Goal: Information Seeking & Learning: Check status

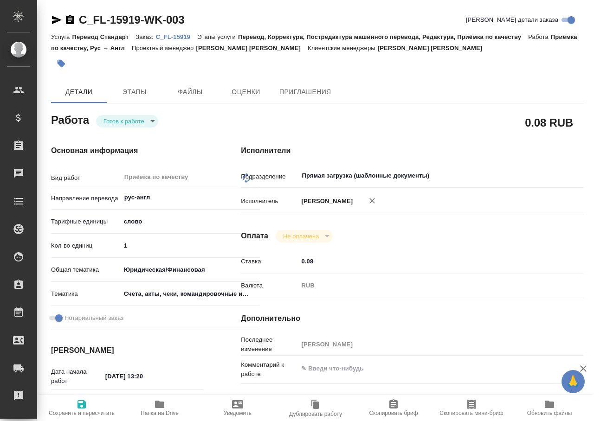
type textarea "x"
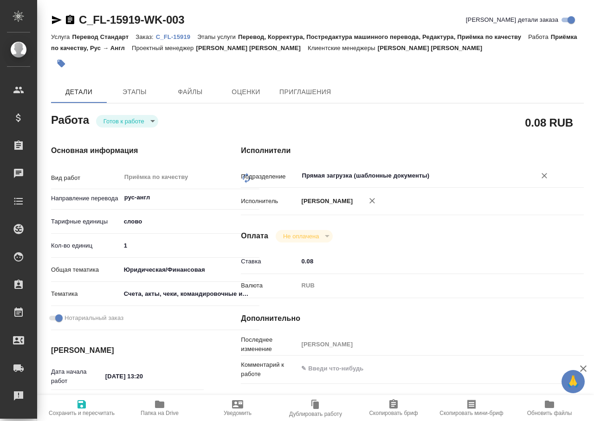
type textarea "x"
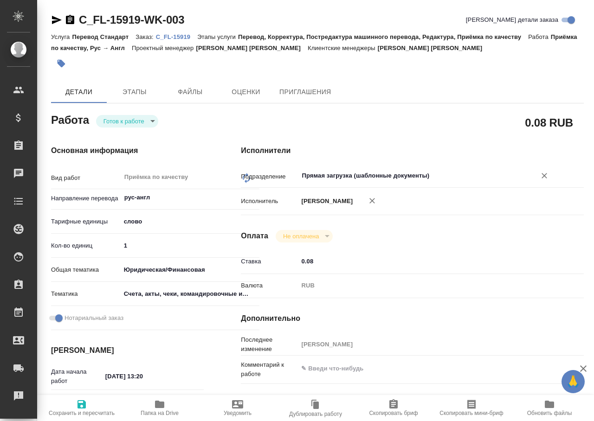
type textarea "x"
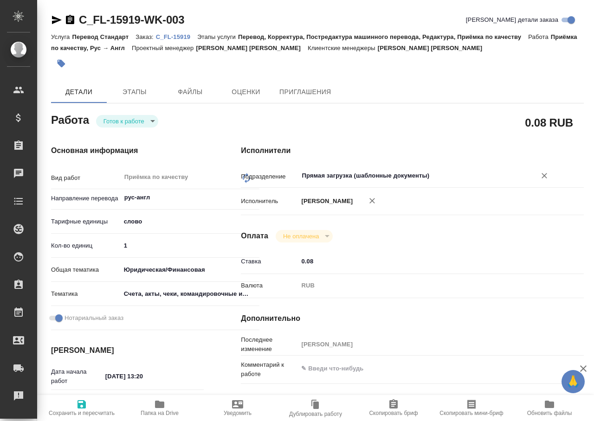
type textarea "x"
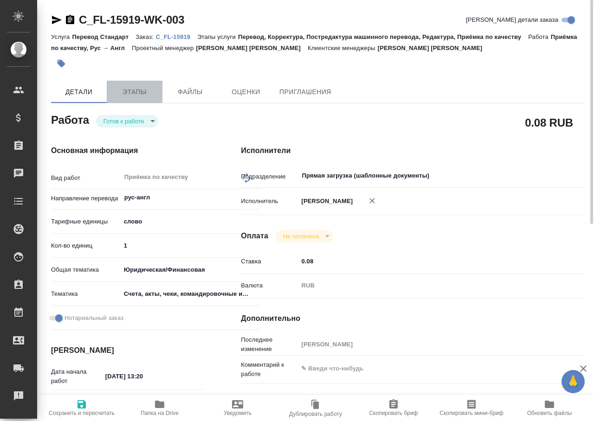
click at [129, 94] on span "Этапы" at bounding box center [134, 92] width 45 height 12
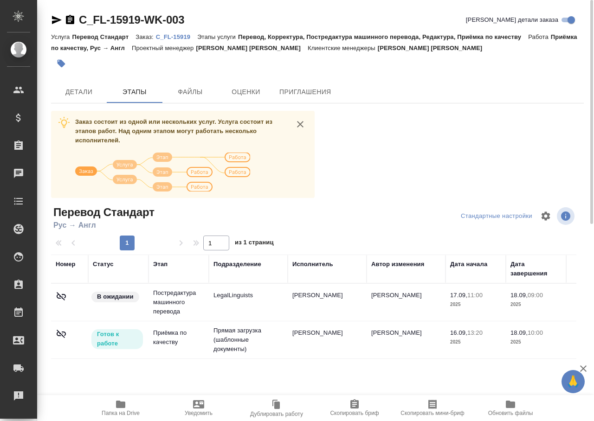
click at [264, 342] on td "Прямая загрузка (шаблонные документы)" at bounding box center [248, 340] width 79 height 37
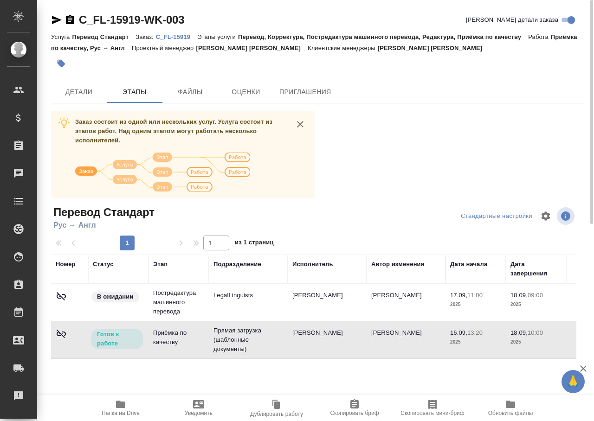
click at [117, 408] on icon "button" at bounding box center [120, 404] width 9 height 7
click at [354, 409] on icon "button" at bounding box center [354, 404] width 11 height 11
click at [197, 94] on span "Файлы" at bounding box center [190, 92] width 45 height 12
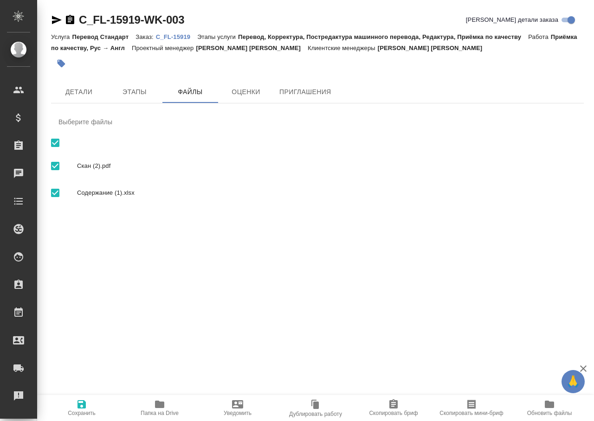
click at [85, 165] on span "Скан (2).pdf" at bounding box center [326, 166] width 499 height 9
checkbox input "false"
click at [85, 165] on span "Скан (2).pdf" at bounding box center [326, 166] width 499 height 9
checkbox input "true"
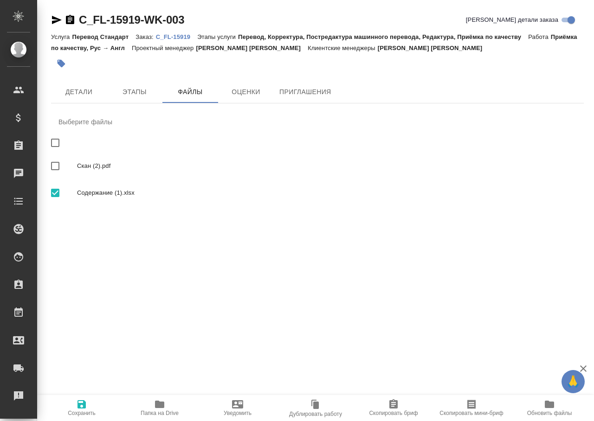
checkbox input "true"
click at [144, 92] on span "Этапы" at bounding box center [134, 92] width 45 height 12
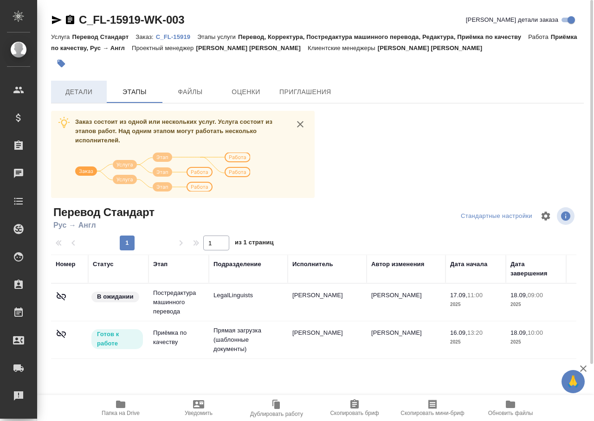
click at [82, 88] on span "Детали" at bounding box center [79, 92] width 45 height 12
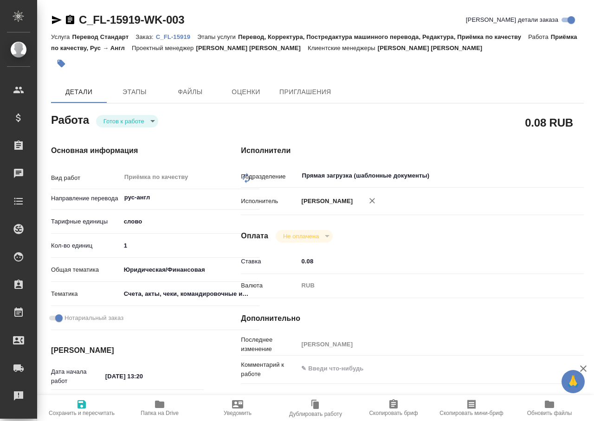
type textarea "x"
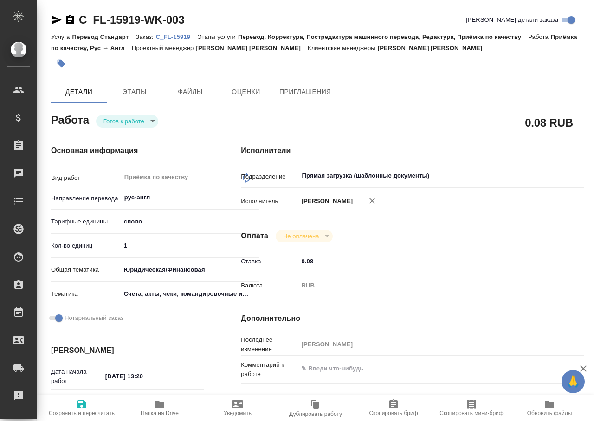
type textarea "x"
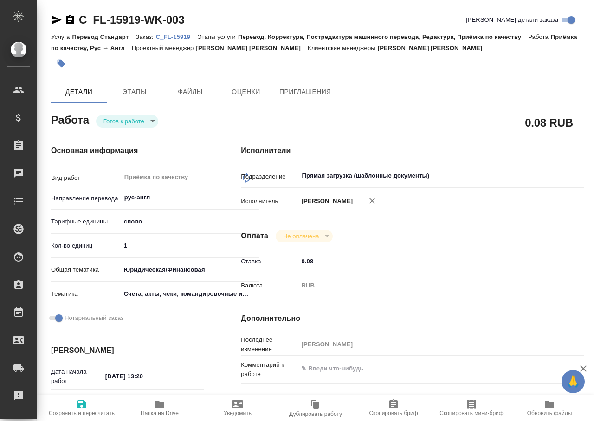
type textarea "x"
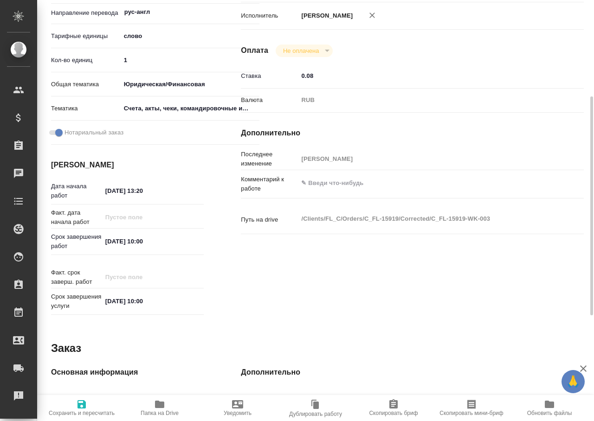
type textarea "x"
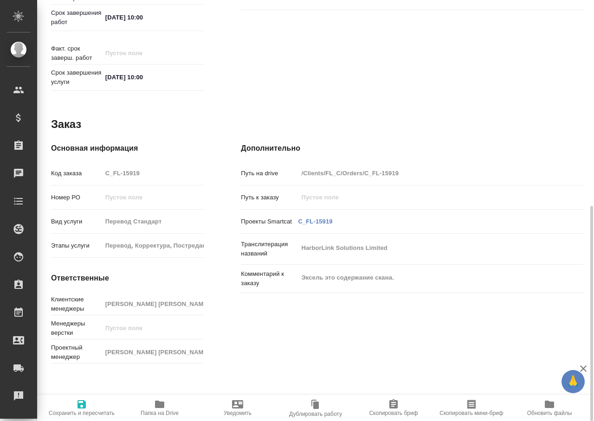
type textarea "x"
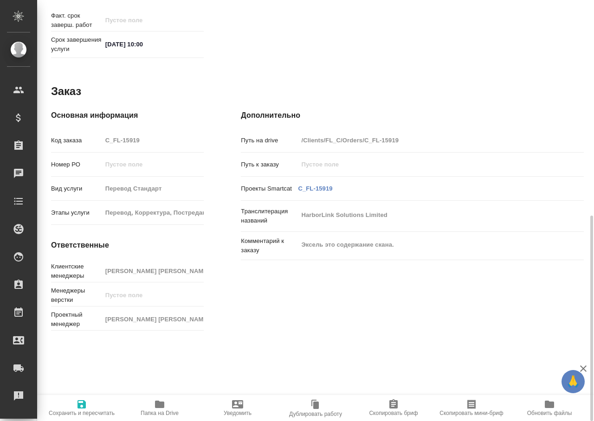
scroll to position [445, 0]
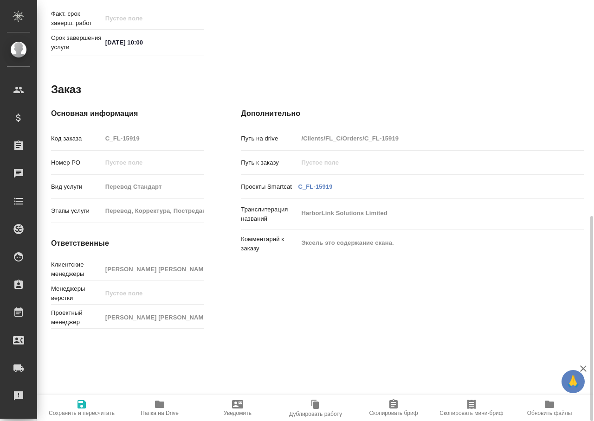
type textarea "x"
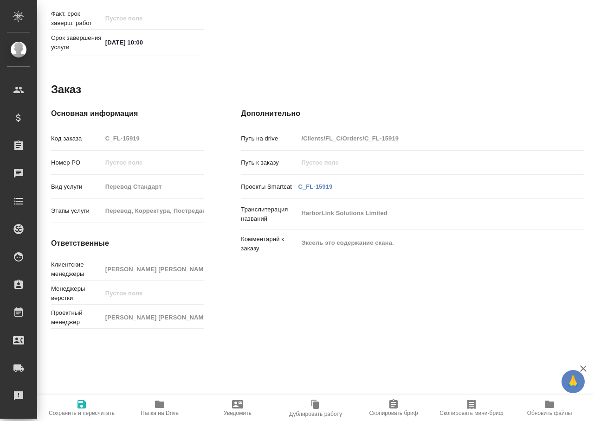
type textarea "x"
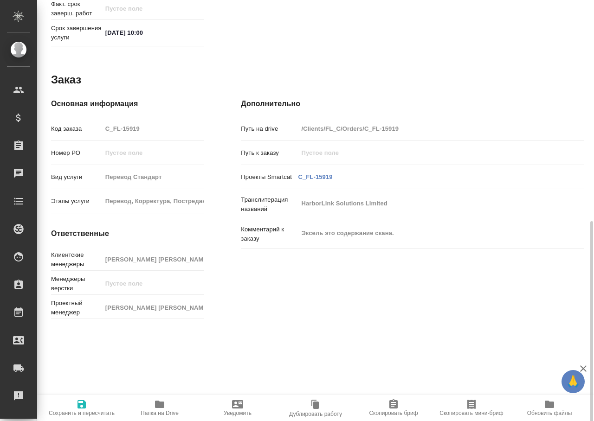
type textarea "x"
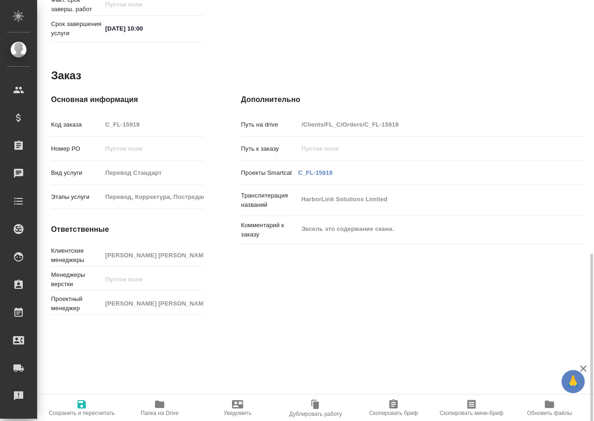
scroll to position [493, 0]
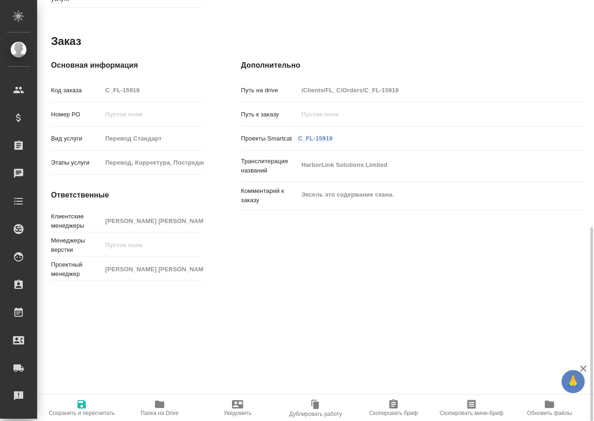
type textarea "x"
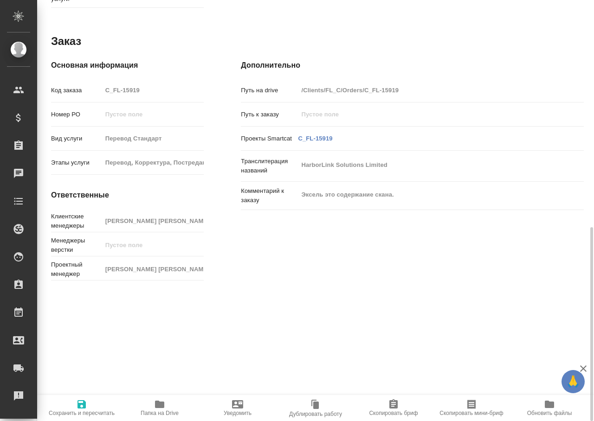
click at [163, 412] on span "Папка на Drive" at bounding box center [160, 413] width 38 height 6
type textarea "x"
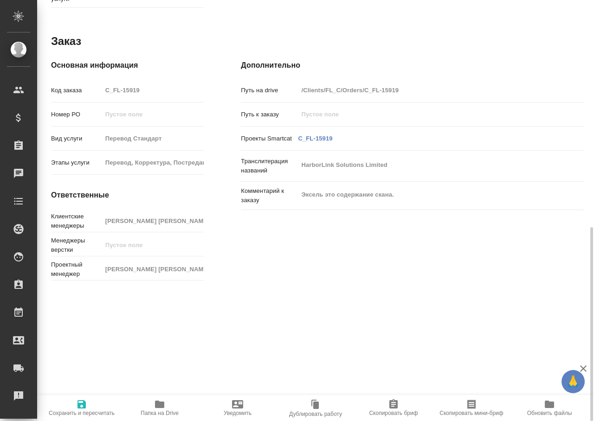
type textarea "x"
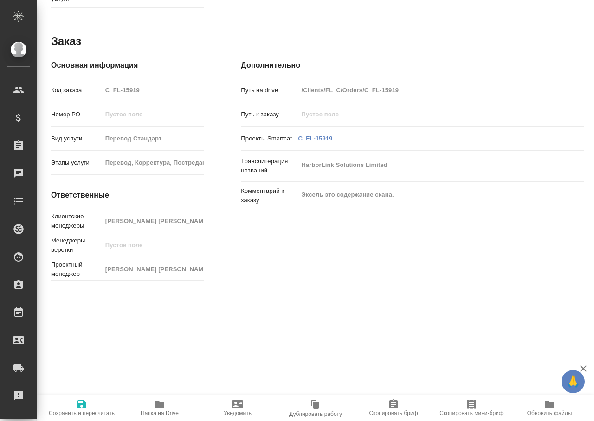
type textarea "x"
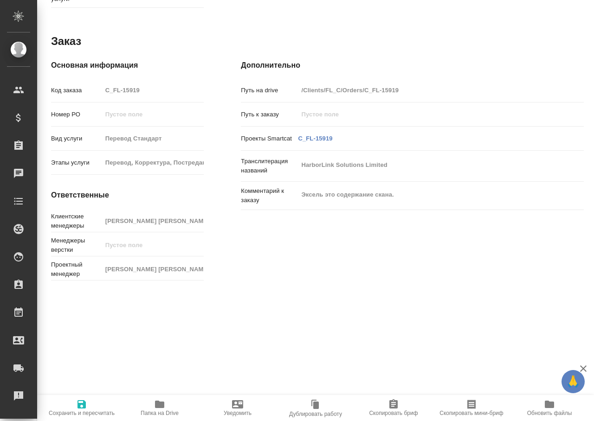
type textarea "x"
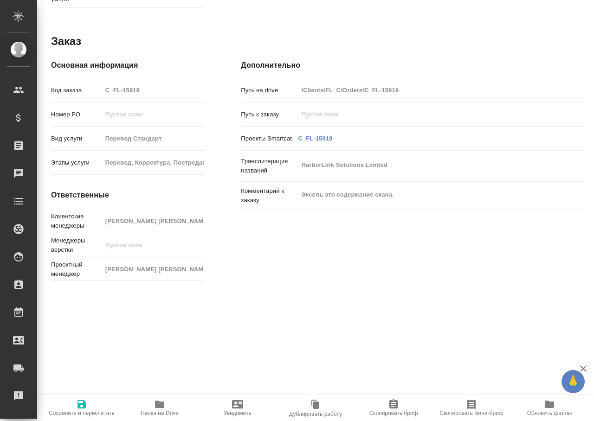
type textarea "x"
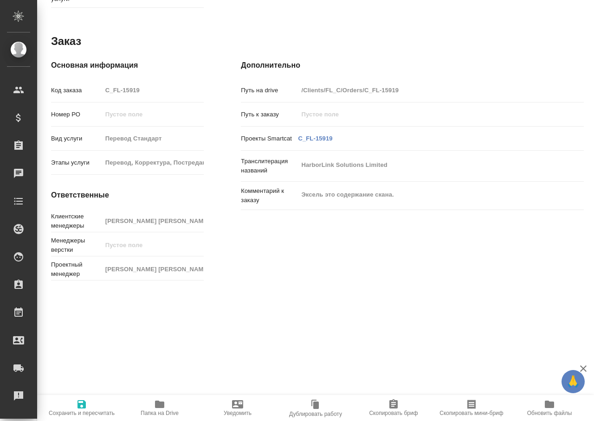
type textarea "x"
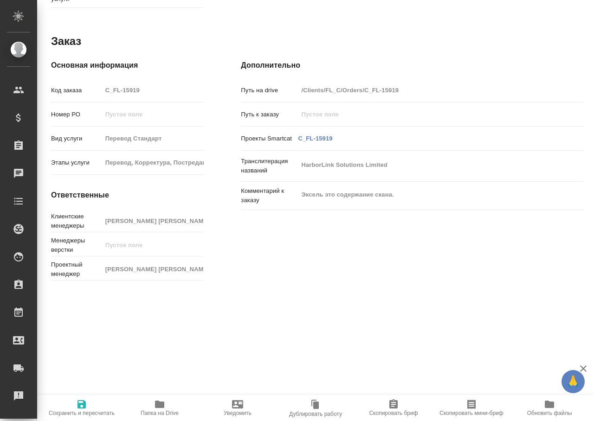
type textarea "x"
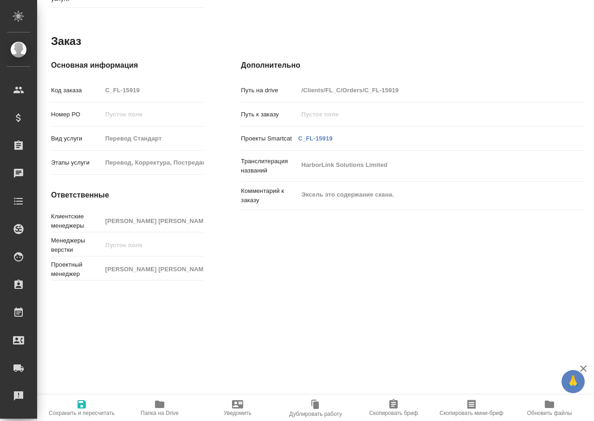
type textarea "x"
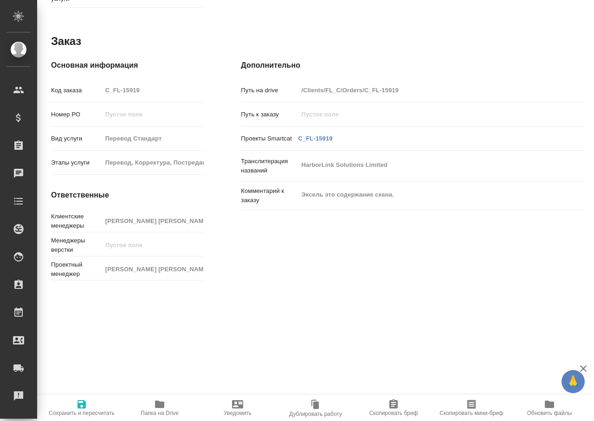
type textarea "x"
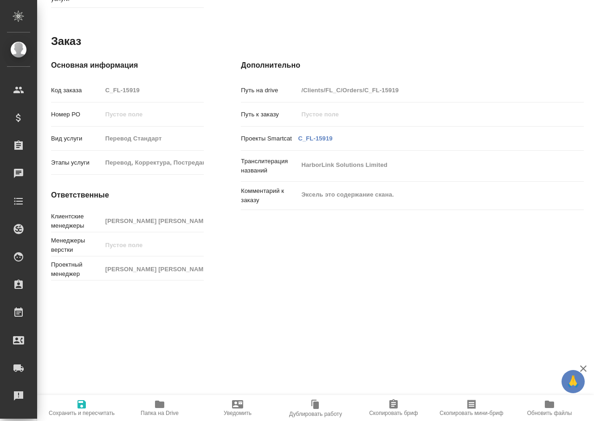
type textarea "x"
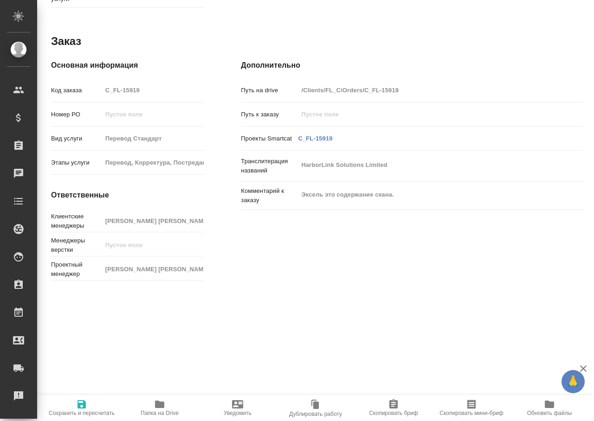
type textarea "x"
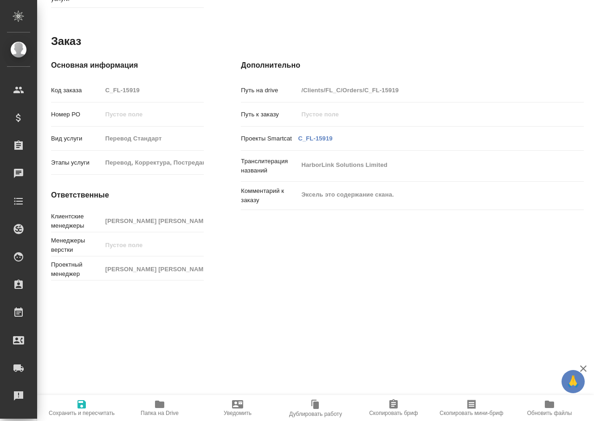
type textarea "x"
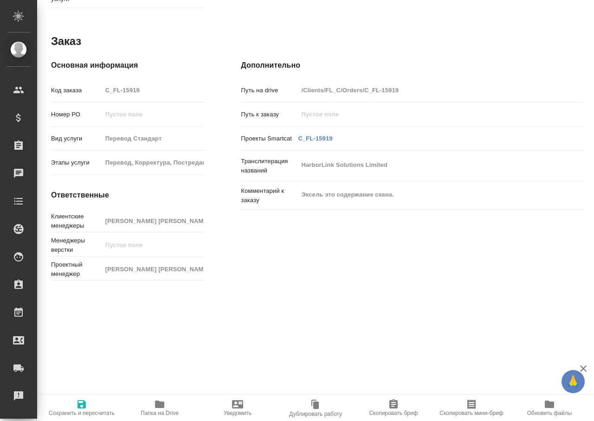
type textarea "x"
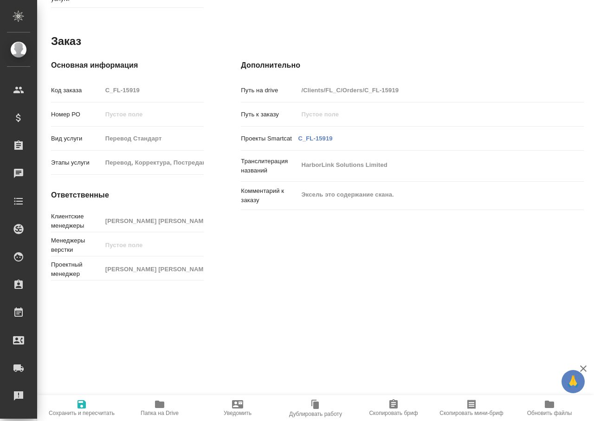
type textarea "x"
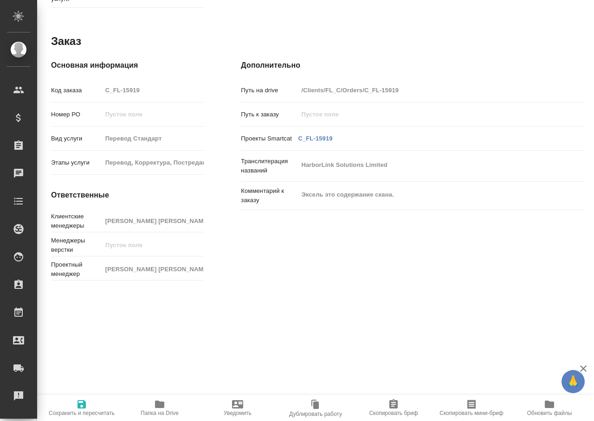
type textarea "x"
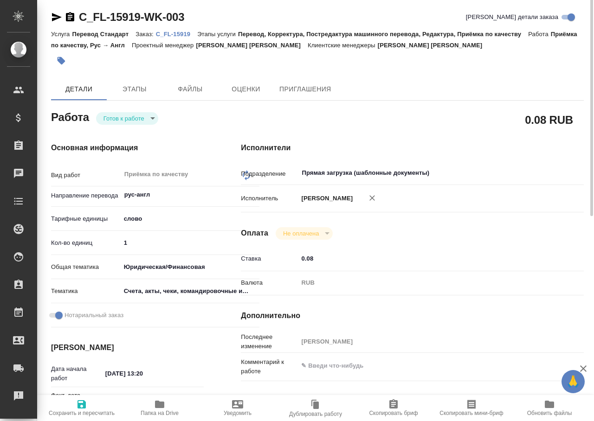
scroll to position [0, 0]
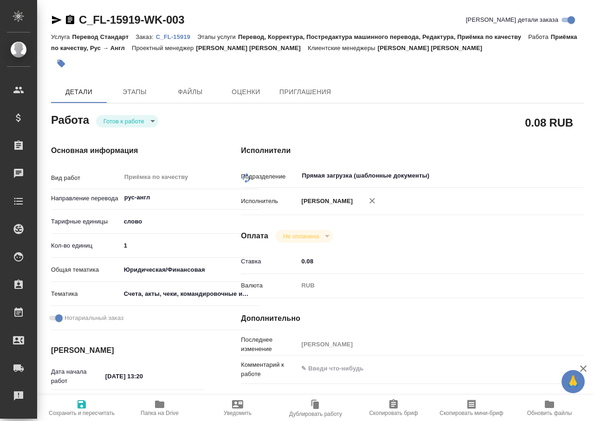
type textarea "x"
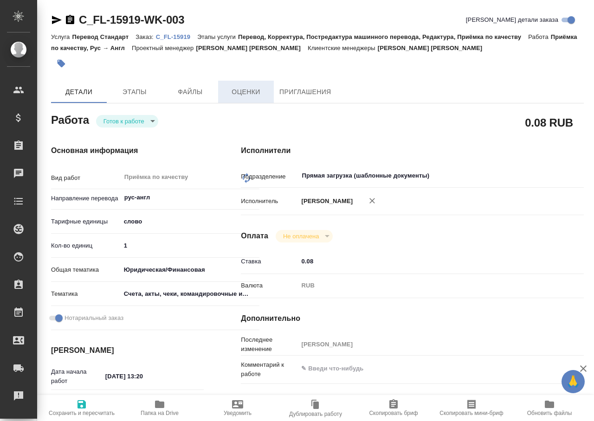
type textarea "x"
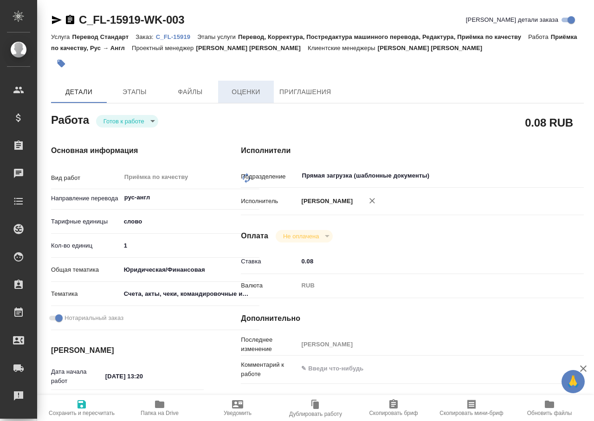
type textarea "x"
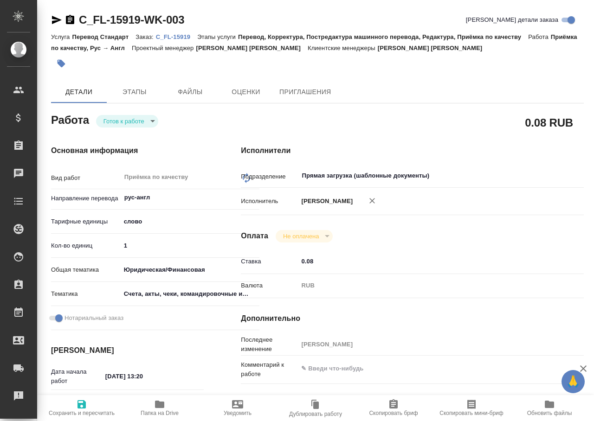
click at [164, 416] on span "Папка на Drive" at bounding box center [160, 413] width 38 height 6
click at [167, 408] on span "Папка на Drive" at bounding box center [159, 408] width 67 height 18
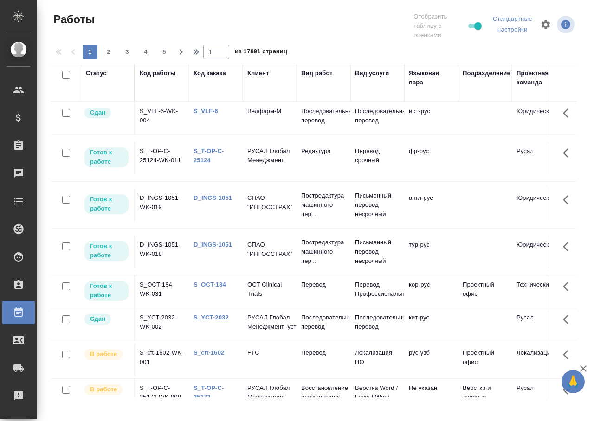
scroll to position [93, 0]
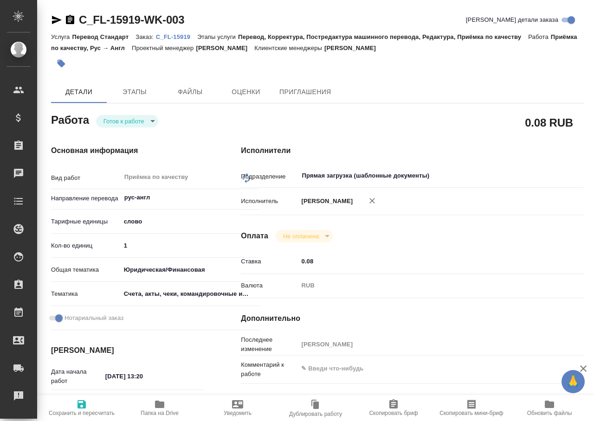
type textarea "x"
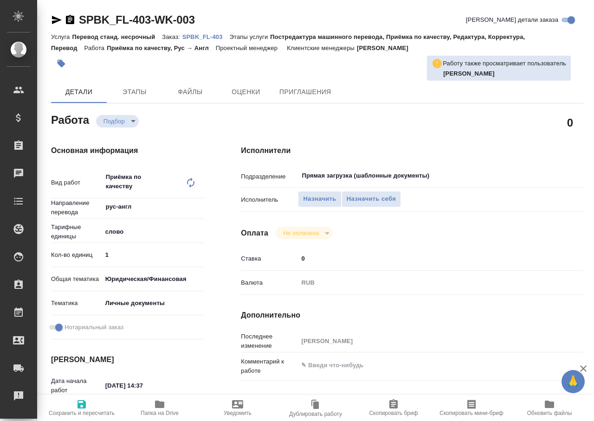
type textarea "x"
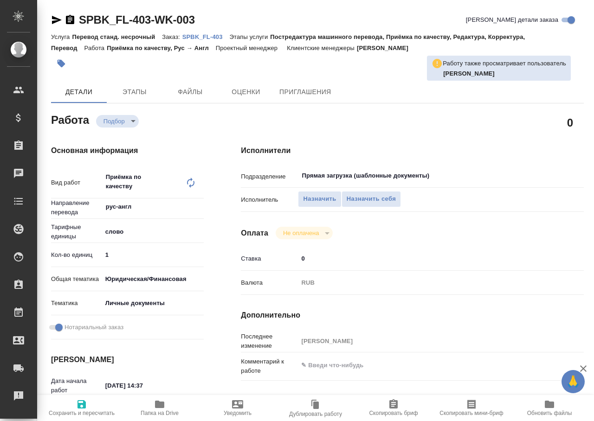
type textarea "x"
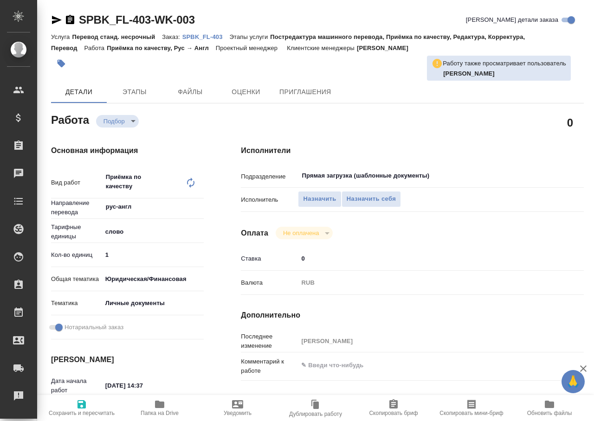
type textarea "x"
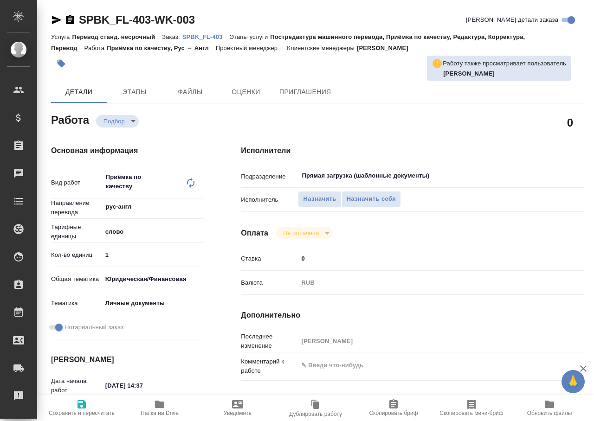
type textarea "x"
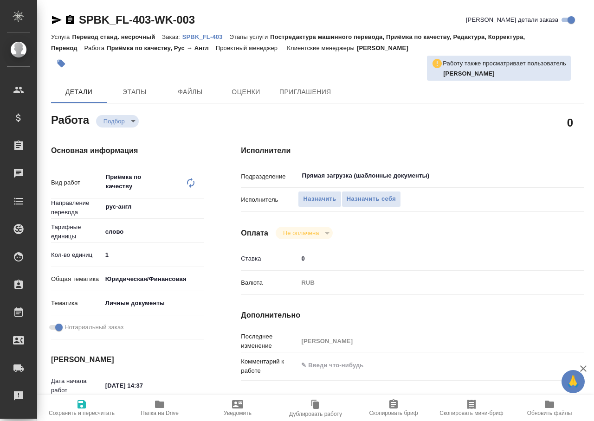
type textarea "x"
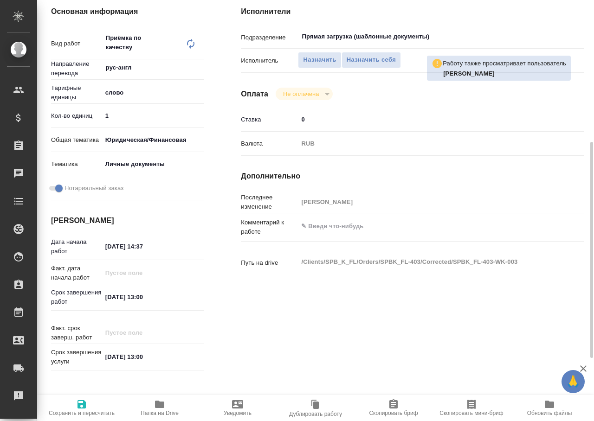
scroll to position [186, 0]
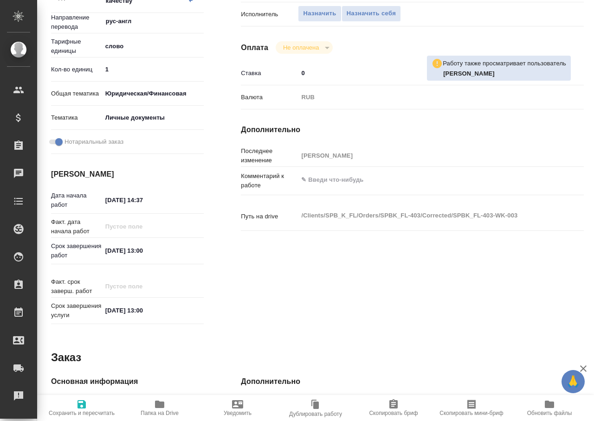
click at [151, 410] on span "Папка на Drive" at bounding box center [159, 408] width 67 height 18
click at [161, 405] on icon "button" at bounding box center [159, 404] width 9 height 7
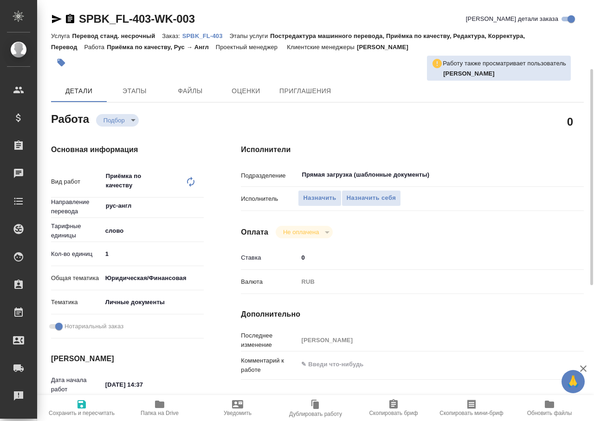
scroll to position [0, 0]
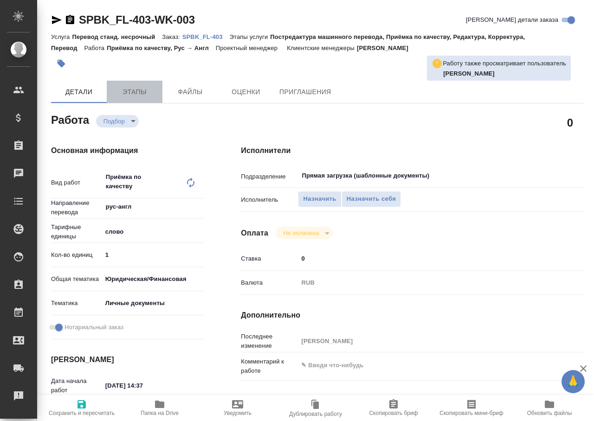
click at [136, 92] on span "Этапы" at bounding box center [134, 92] width 45 height 12
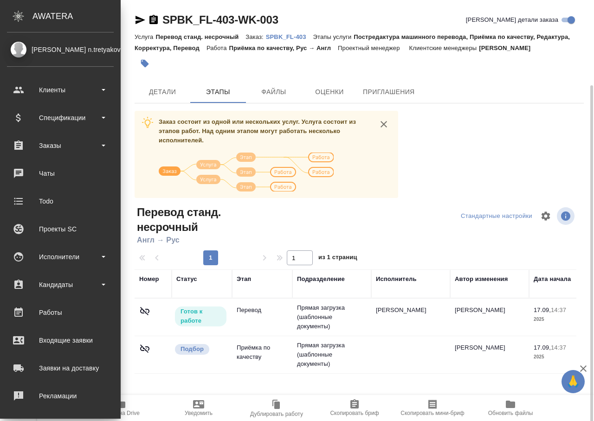
scroll to position [46, 0]
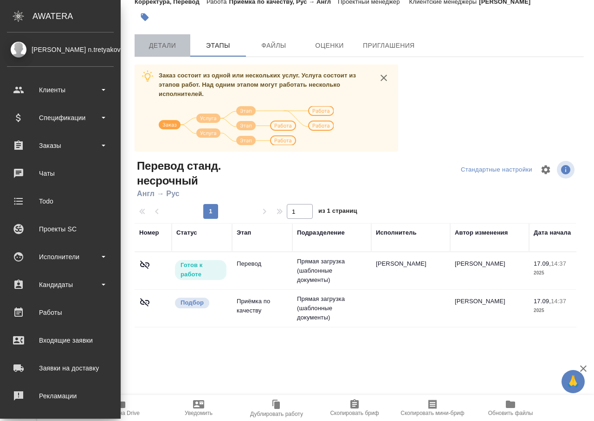
click at [172, 49] on span "Детали" at bounding box center [162, 46] width 45 height 12
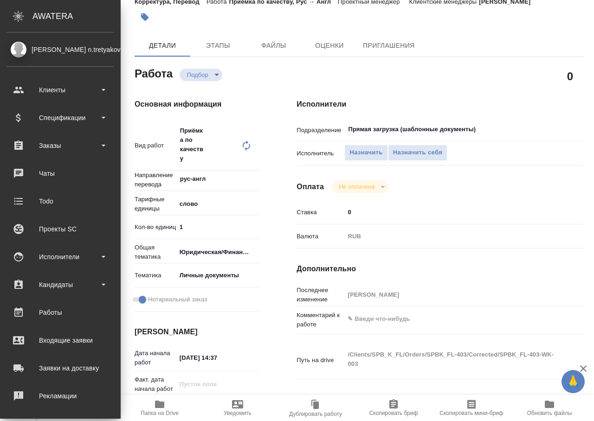
type textarea "x"
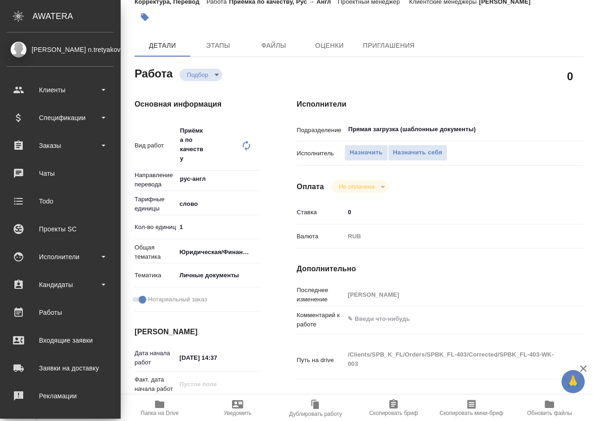
type textarea "x"
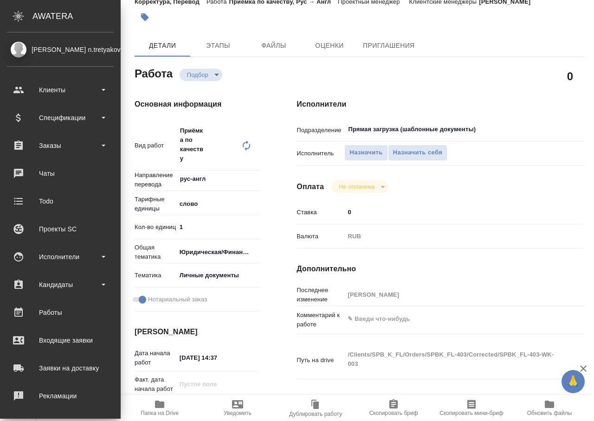
type textarea "x"
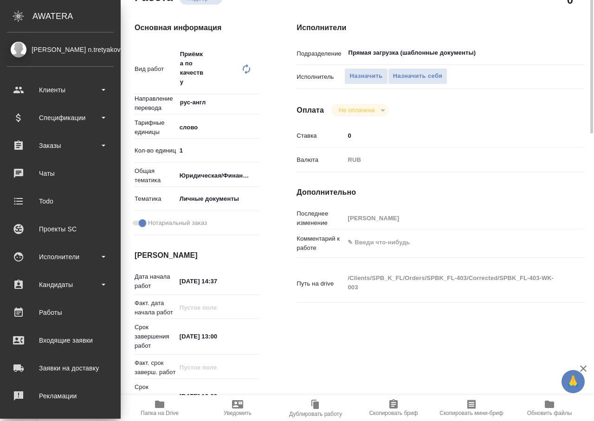
scroll to position [30, 0]
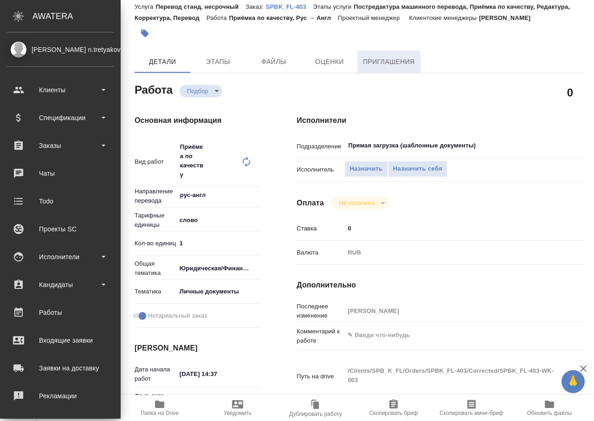
click at [371, 64] on span "Приглашения" at bounding box center [389, 62] width 52 height 12
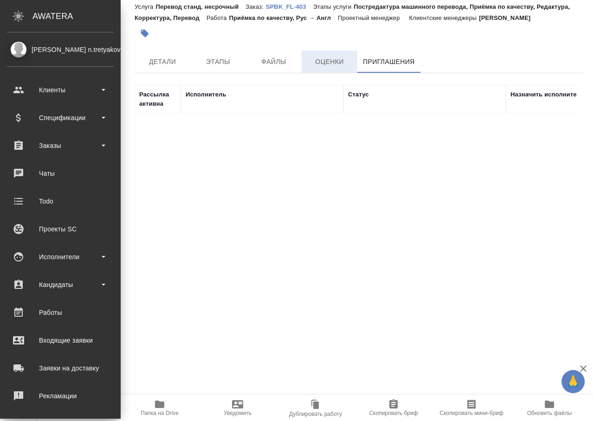
click at [349, 58] on span "Оценки" at bounding box center [329, 62] width 45 height 12
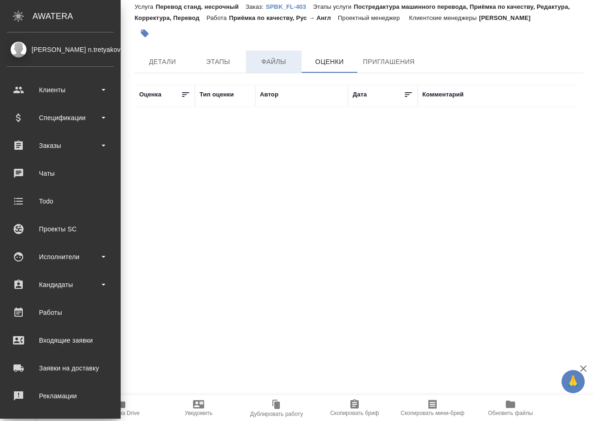
click at [276, 65] on span "Файлы" at bounding box center [274, 62] width 45 height 12
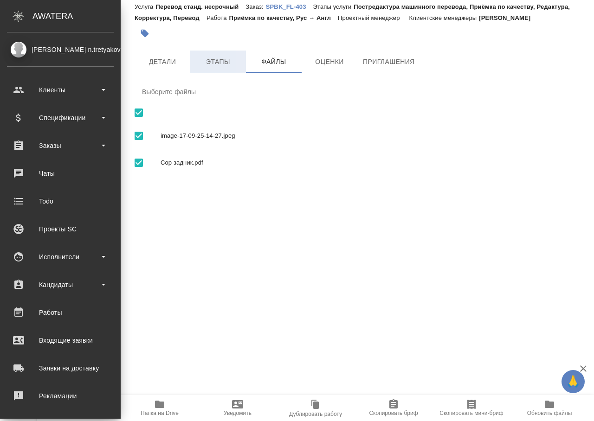
click at [220, 66] on span "Этапы" at bounding box center [218, 62] width 45 height 12
